Goal: Information Seeking & Learning: Learn about a topic

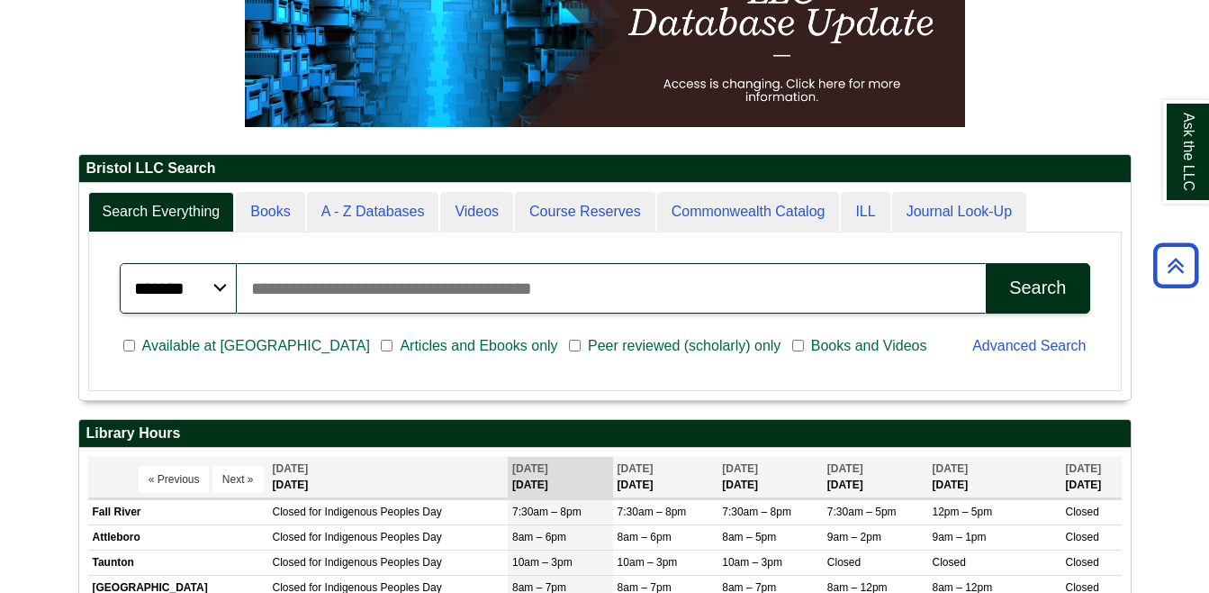
scroll to position [217, 1052]
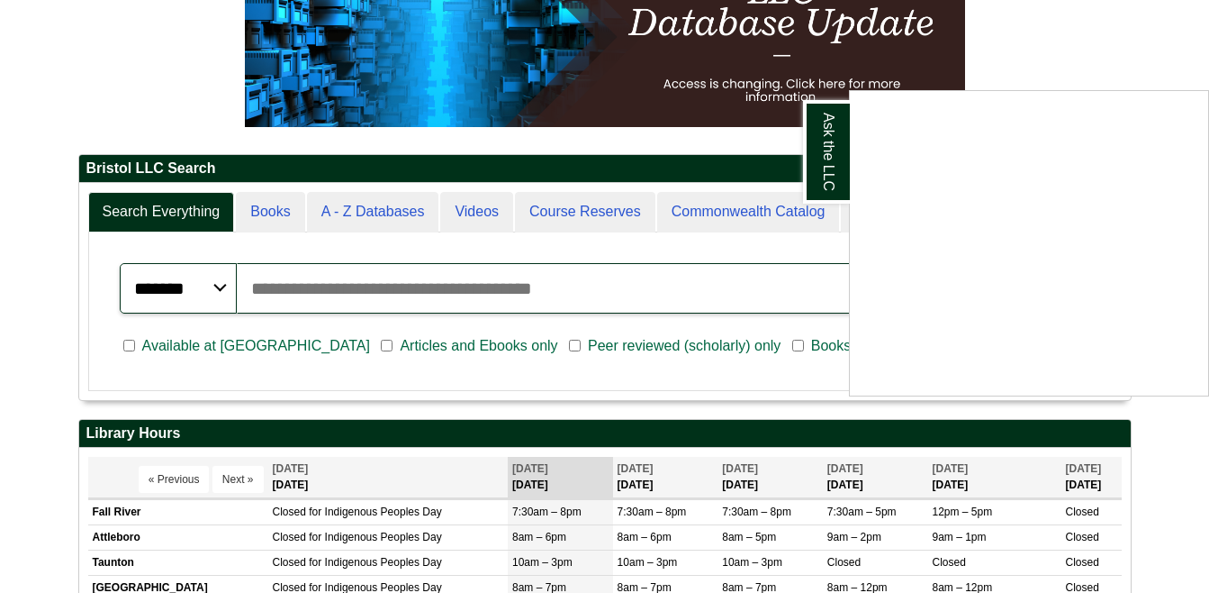
click at [685, 287] on div "Ask the LLC" at bounding box center [604, 296] width 1209 height 593
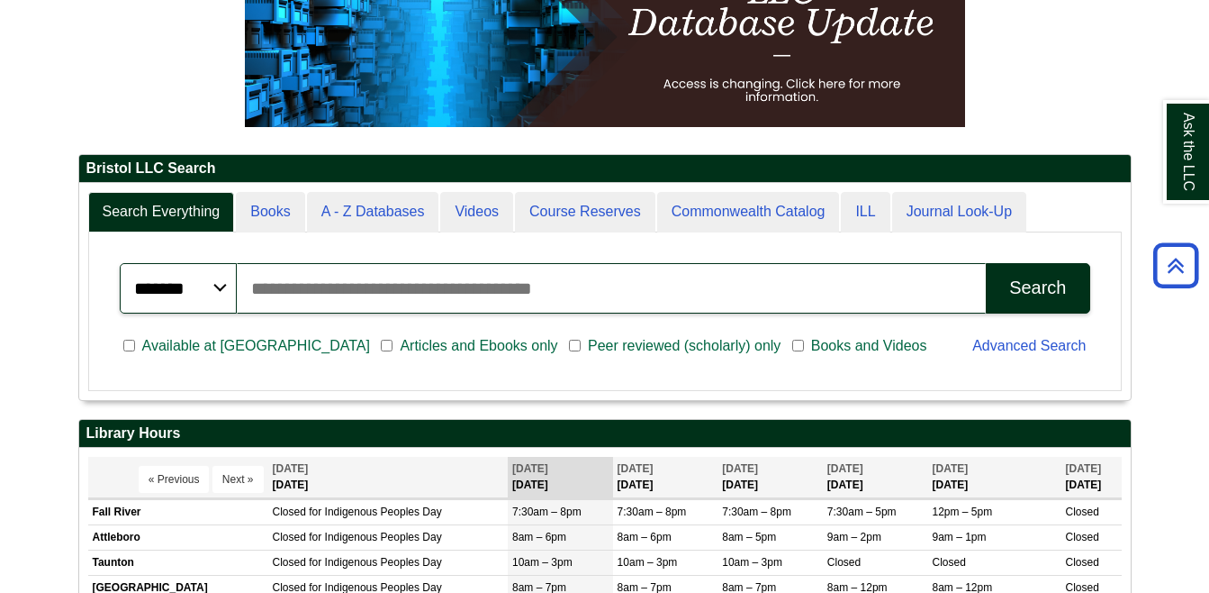
click at [620, 288] on input "Search articles, books, journals & more" at bounding box center [612, 288] width 750 height 50
type input "**********"
click at [986, 263] on button "Search" at bounding box center [1038, 288] width 104 height 50
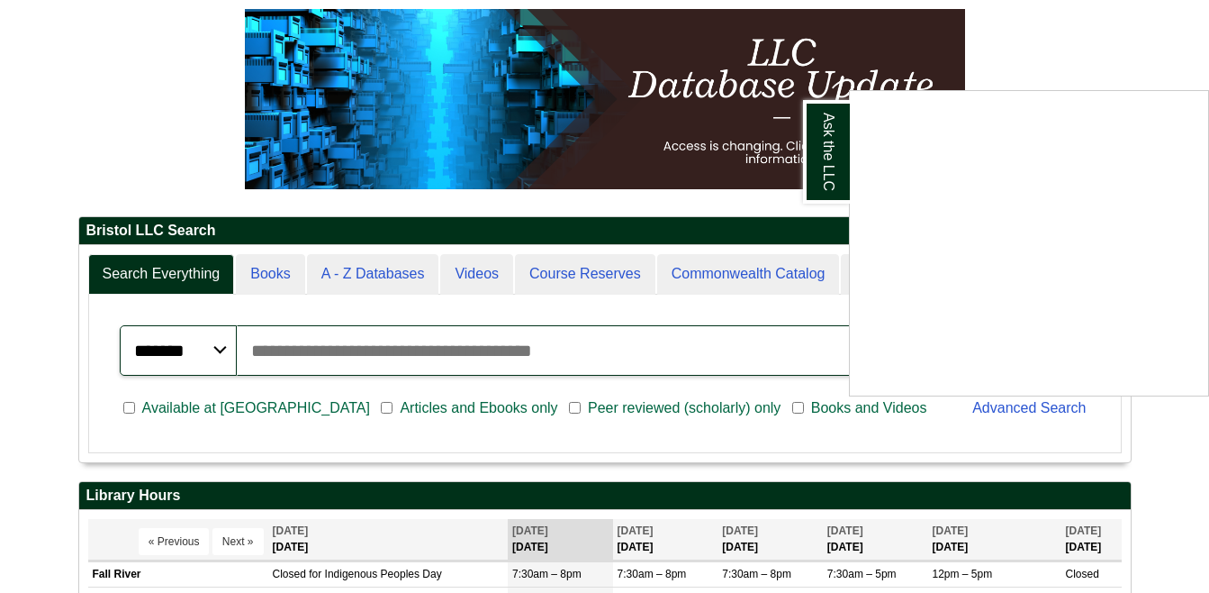
scroll to position [231, 0]
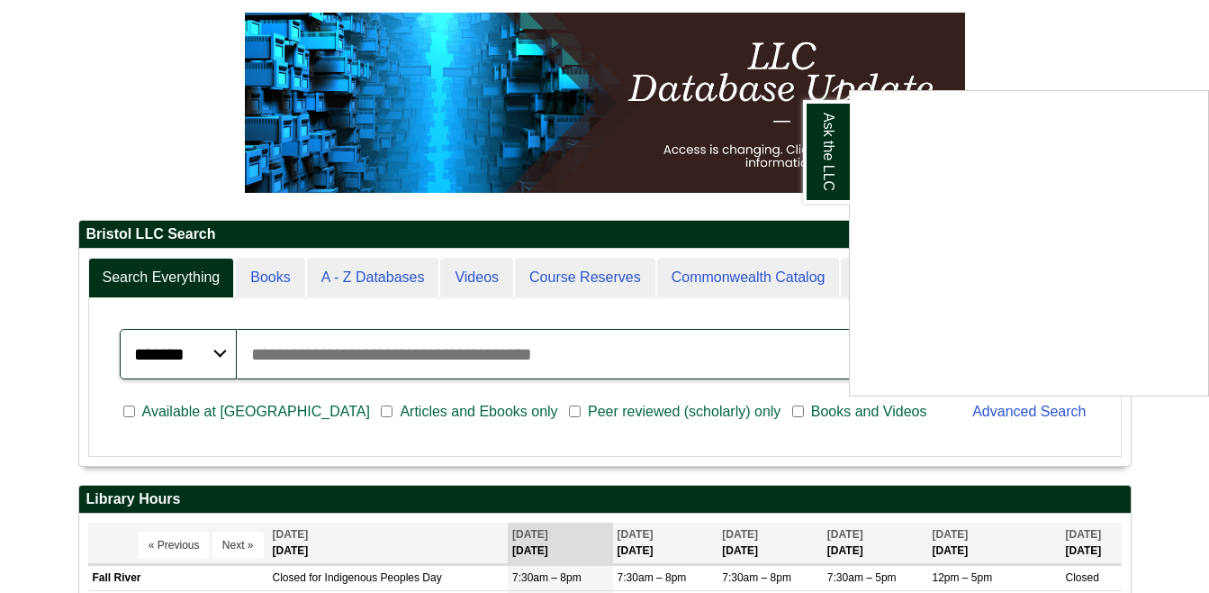
click at [691, 411] on div "Ask the LLC" at bounding box center [604, 296] width 1209 height 593
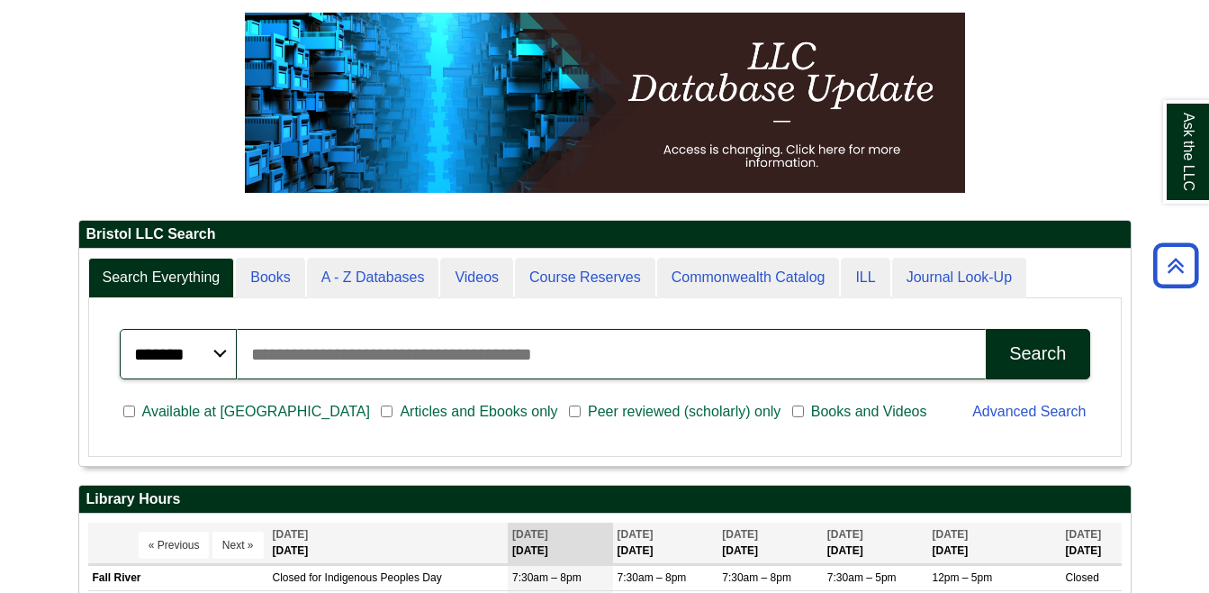
click at [675, 351] on input "Search articles, books, journals & more" at bounding box center [612, 354] width 750 height 50
type input "**********"
click at [986, 329] on button "Search" at bounding box center [1038, 354] width 104 height 50
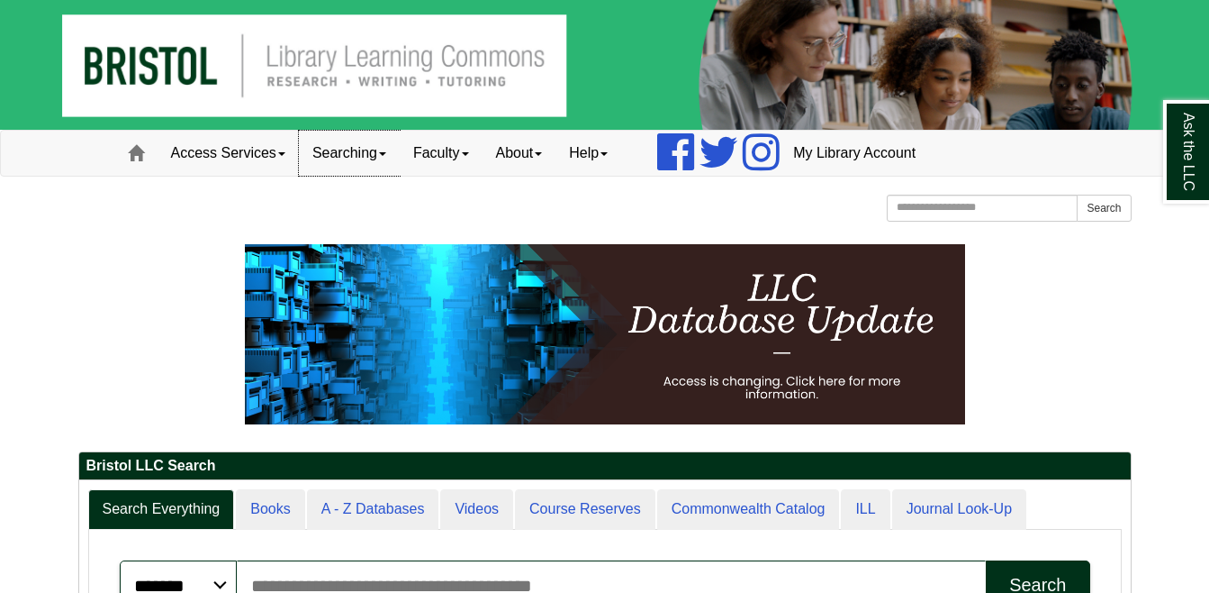
click at [353, 139] on link "Searching" at bounding box center [349, 153] width 101 height 45
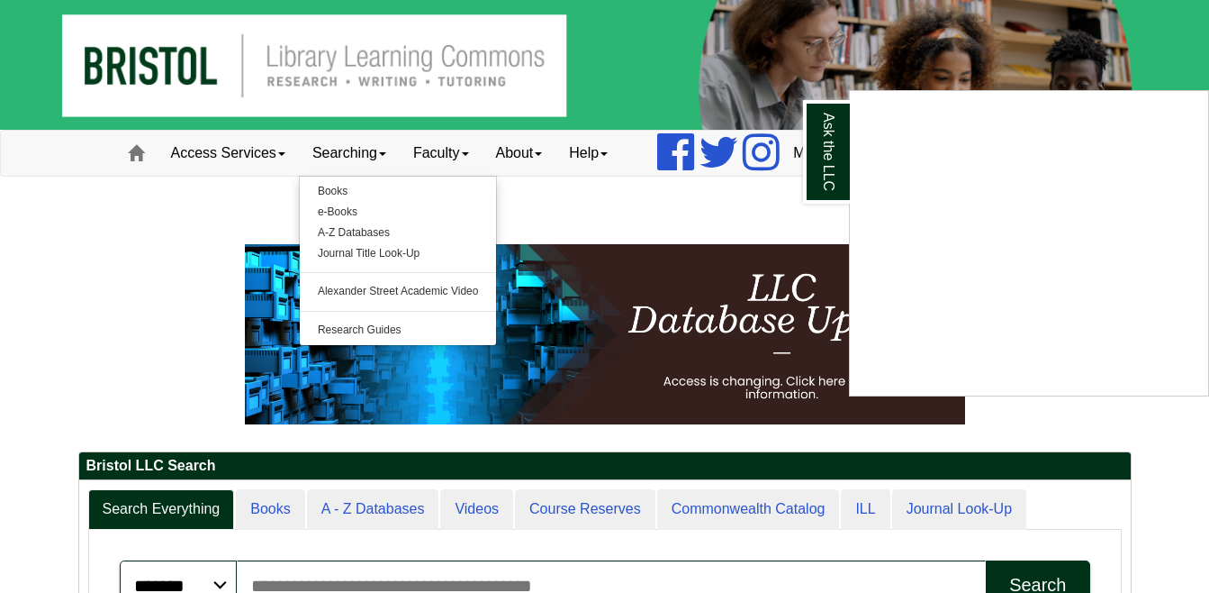
click at [363, 239] on div "Ask the LLC" at bounding box center [604, 296] width 1209 height 593
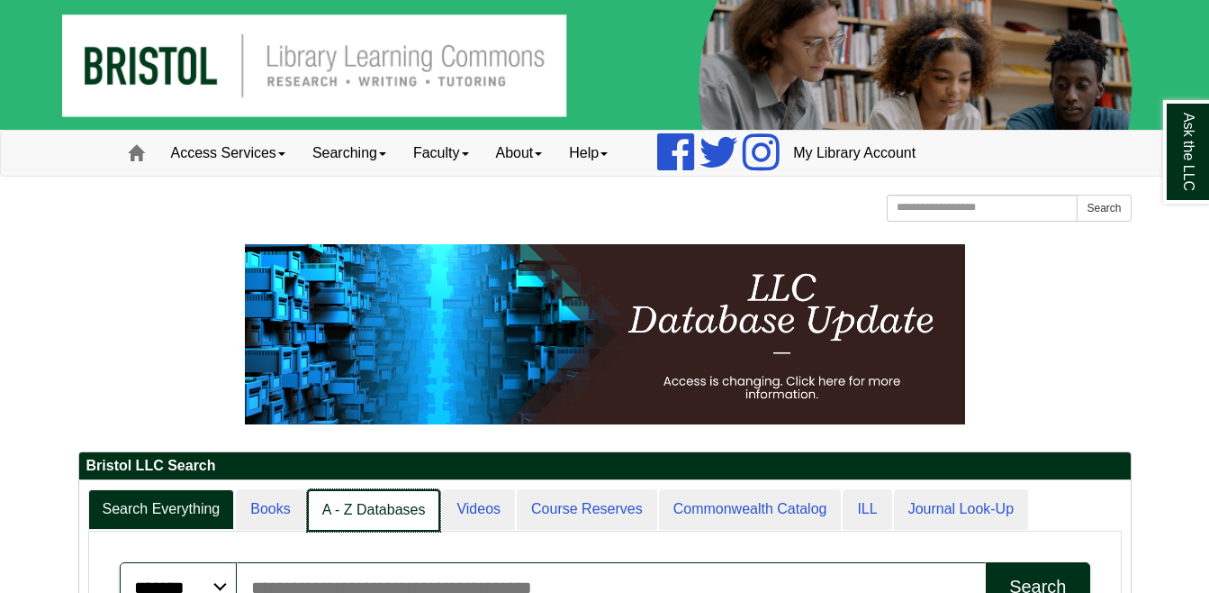
scroll to position [9, 9]
click at [356, 502] on link "A - Z Databases" at bounding box center [374, 510] width 134 height 42
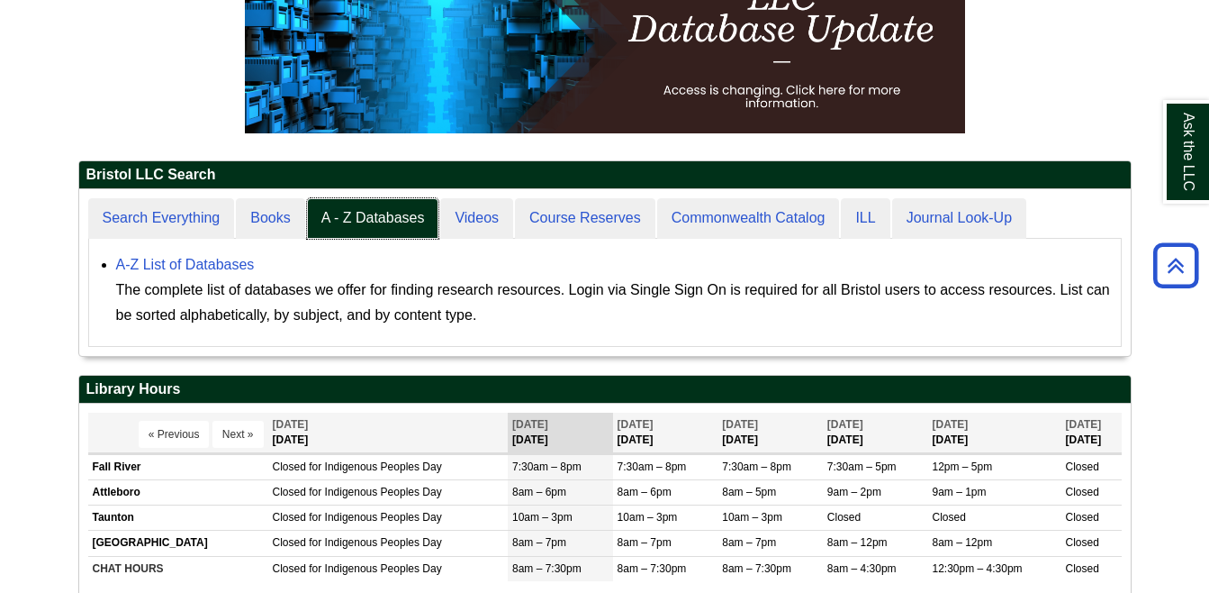
scroll to position [327, 0]
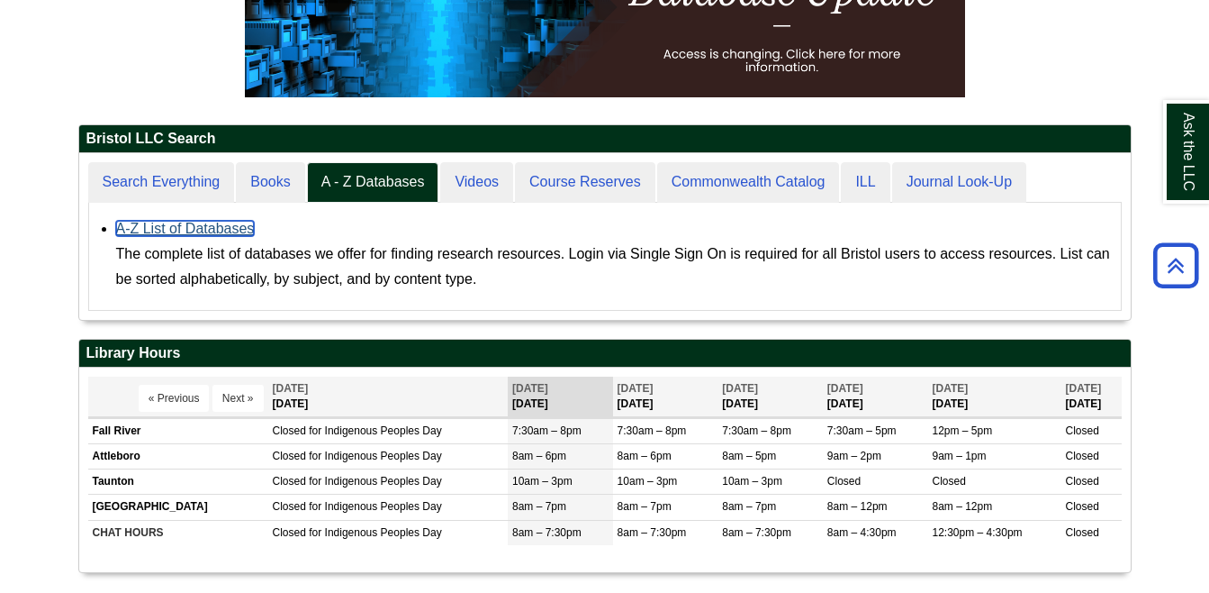
click at [234, 233] on link "A-Z List of Databases" at bounding box center [185, 228] width 139 height 15
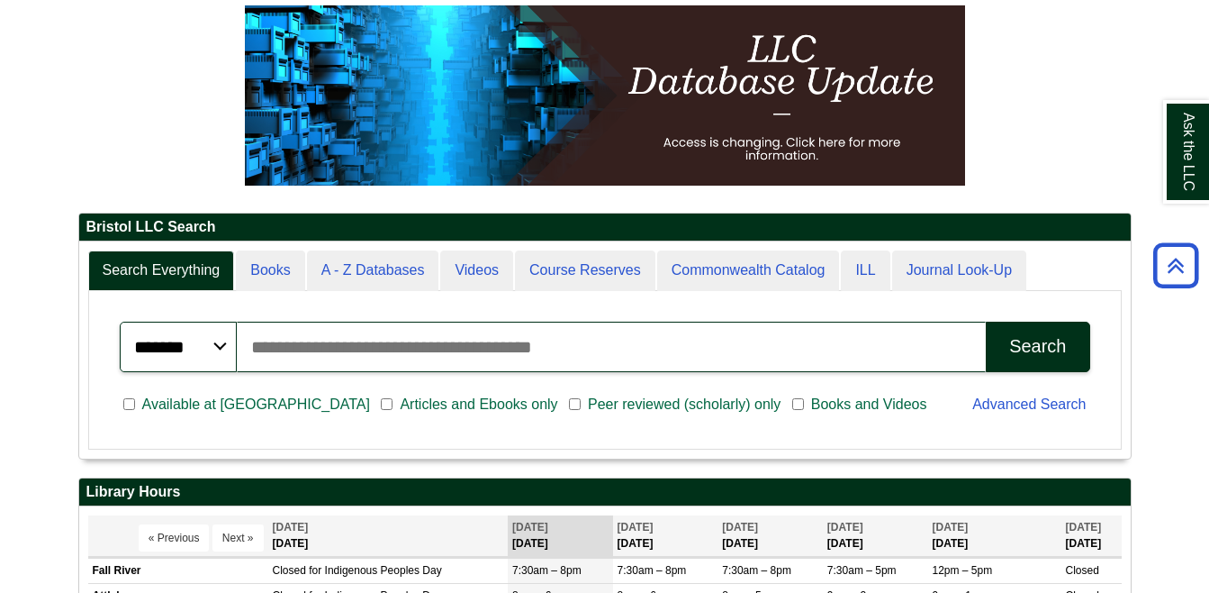
scroll to position [217, 1052]
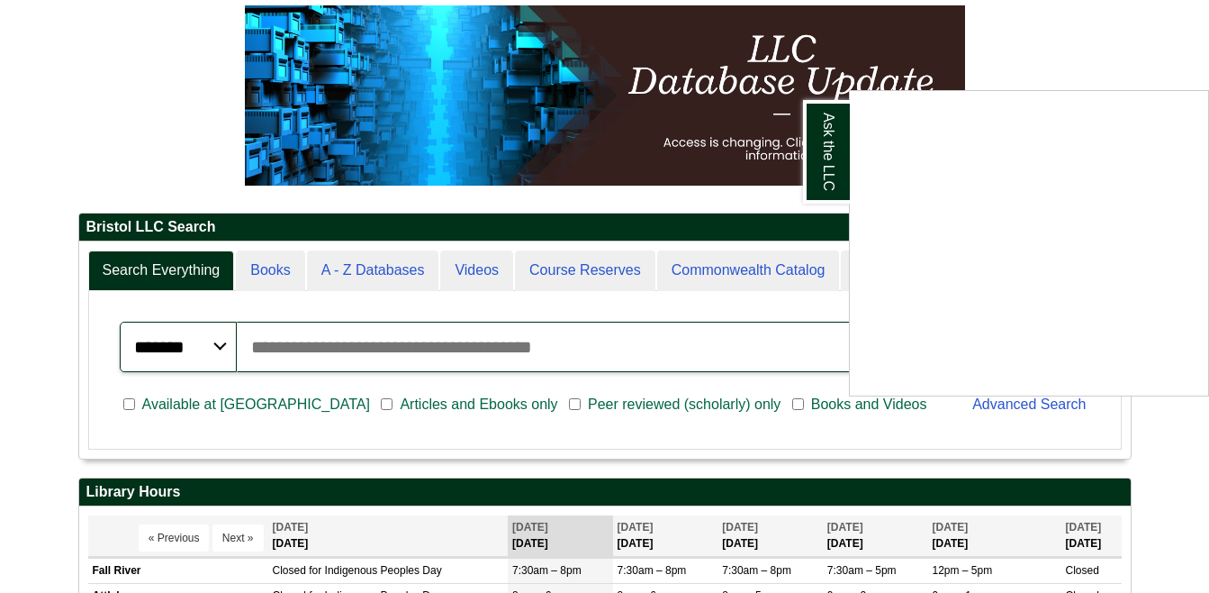
click at [522, 344] on div "Ask the LLC" at bounding box center [604, 296] width 1209 height 593
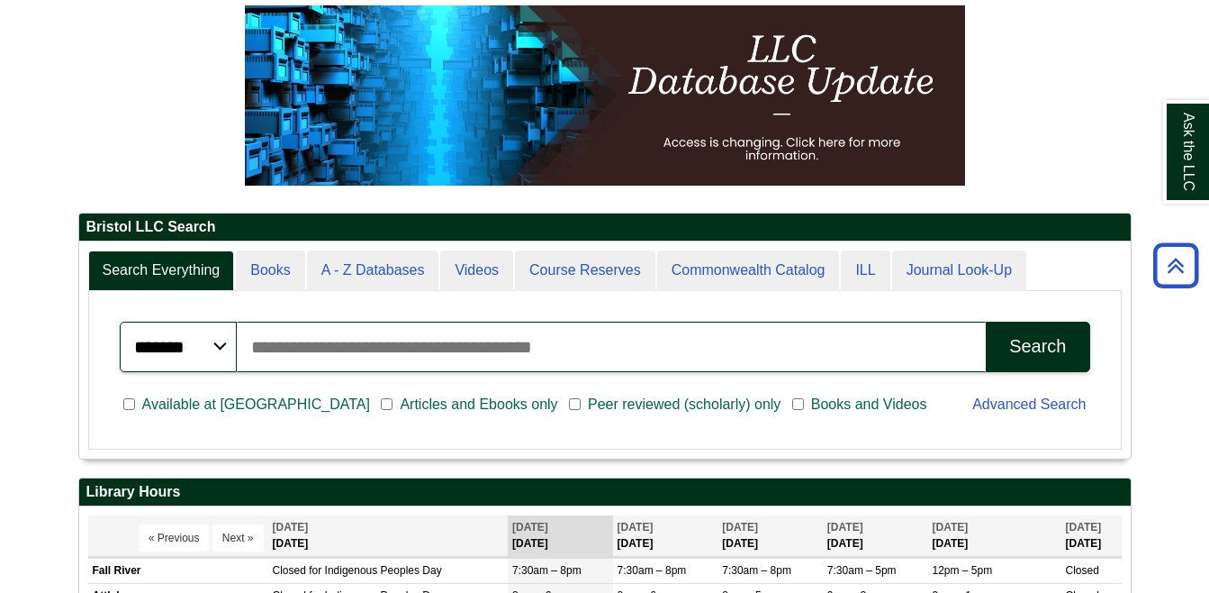
click at [522, 344] on input "Search articles, books, journals & more" at bounding box center [612, 346] width 750 height 50
drag, startPoint x: 522, startPoint y: 344, endPoint x: 535, endPoint y: 346, distance: 12.7
click at [535, 346] on input "*****" at bounding box center [612, 346] width 750 height 50
type input "**********"
click at [986, 321] on button "Search" at bounding box center [1038, 346] width 104 height 50
